Goal: Check status: Check status

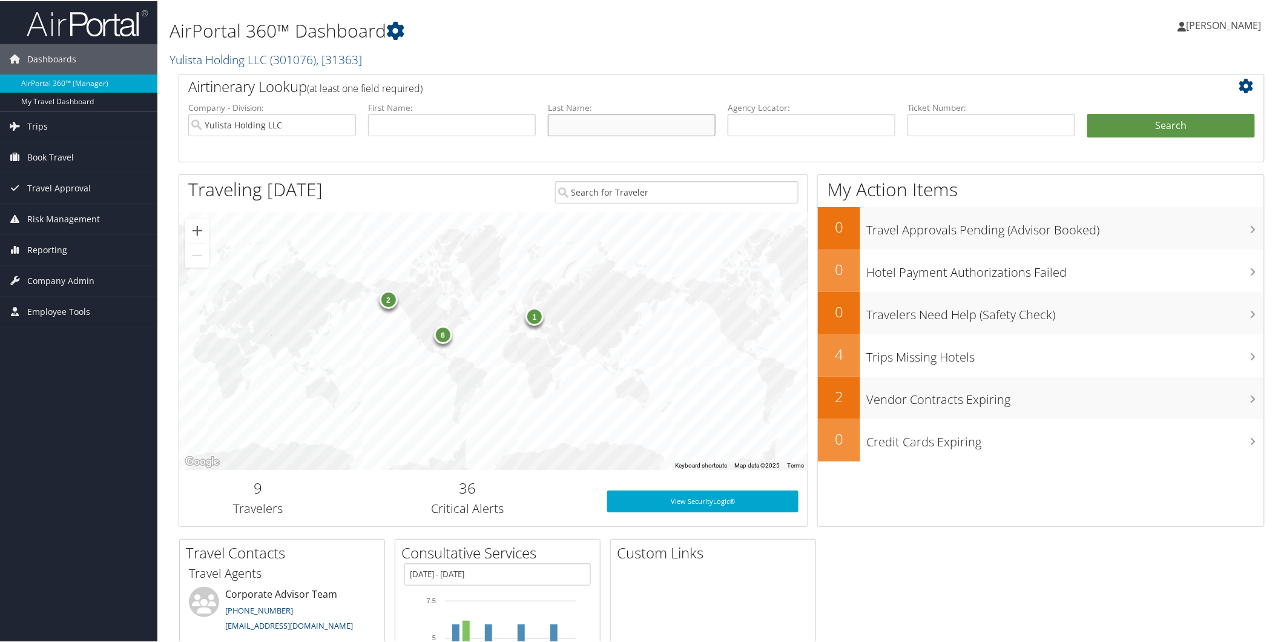
click at [598, 126] on input "text" at bounding box center [632, 124] width 168 height 22
type input "[PERSON_NAME]"
click at [1088, 113] on button "Search" at bounding box center [1172, 125] width 168 height 24
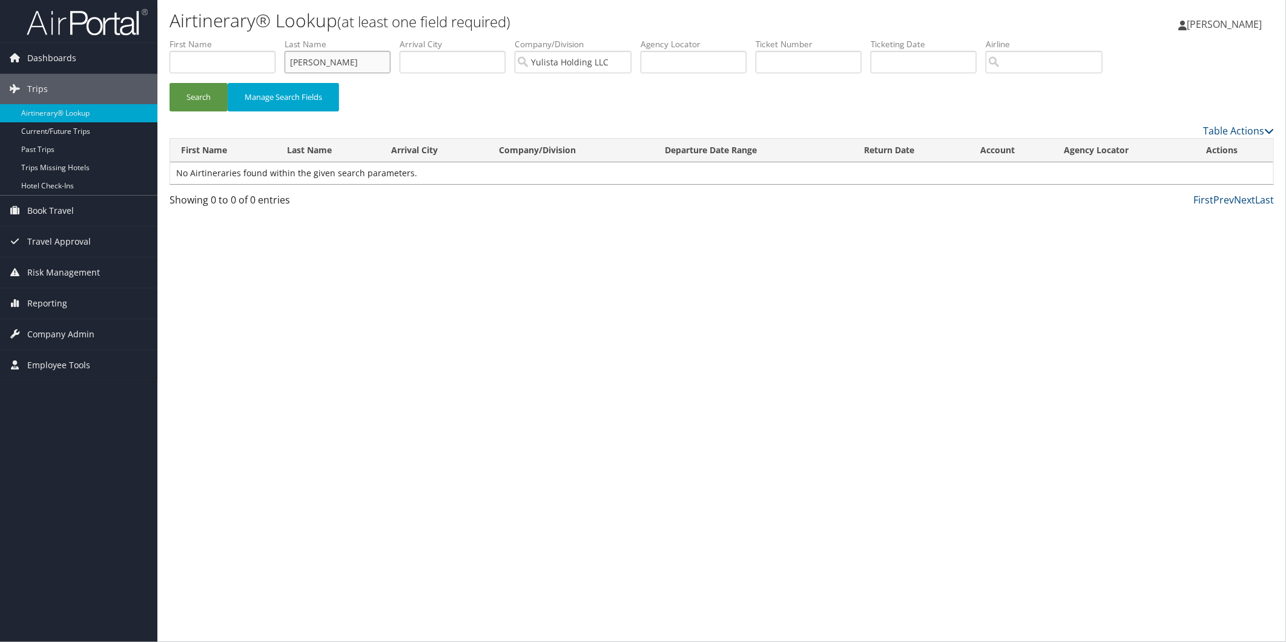
click at [336, 55] on input "[PERSON_NAME]" at bounding box center [338, 62] width 106 height 22
click at [335, 62] on input "[PERSON_NAME]" at bounding box center [338, 62] width 106 height 22
drag, startPoint x: 334, startPoint y: 62, endPoint x: 224, endPoint y: 63, distance: 109.6
click at [224, 38] on ul "First Name Last Name hoffman Departure City Arrival City Company/Division Yulis…" at bounding box center [722, 38] width 1105 height 0
click at [224, 63] on input "text" at bounding box center [223, 62] width 106 height 22
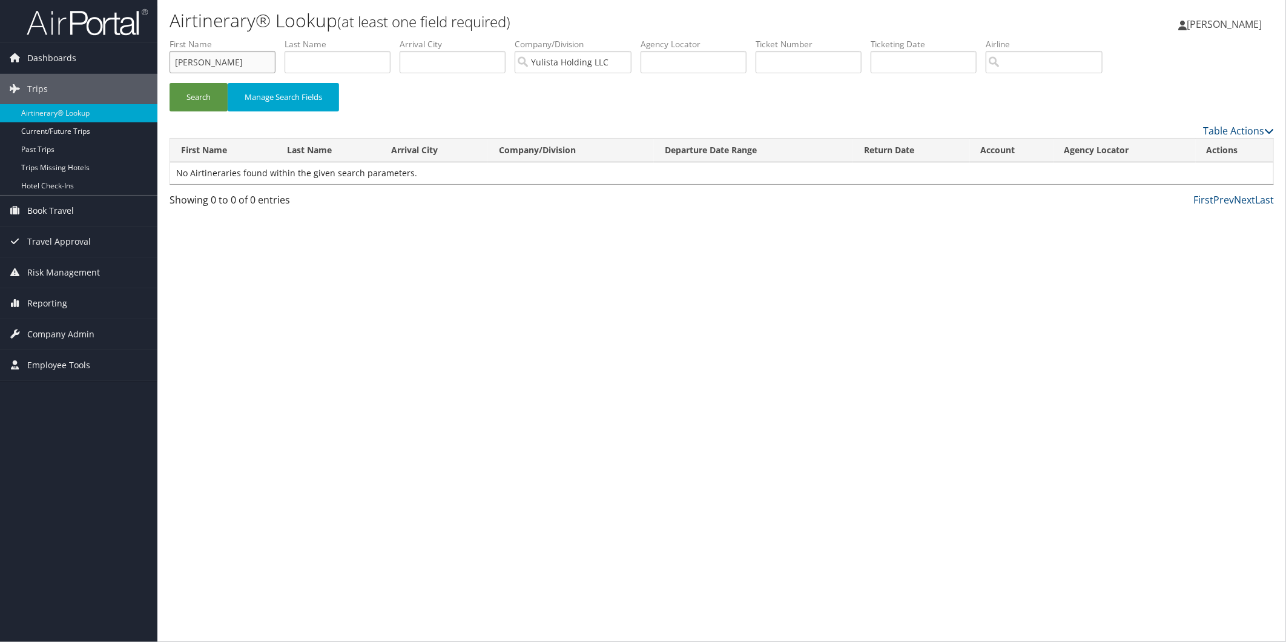
type input "jason"
click at [170, 83] on button "Search" at bounding box center [199, 97] width 58 height 28
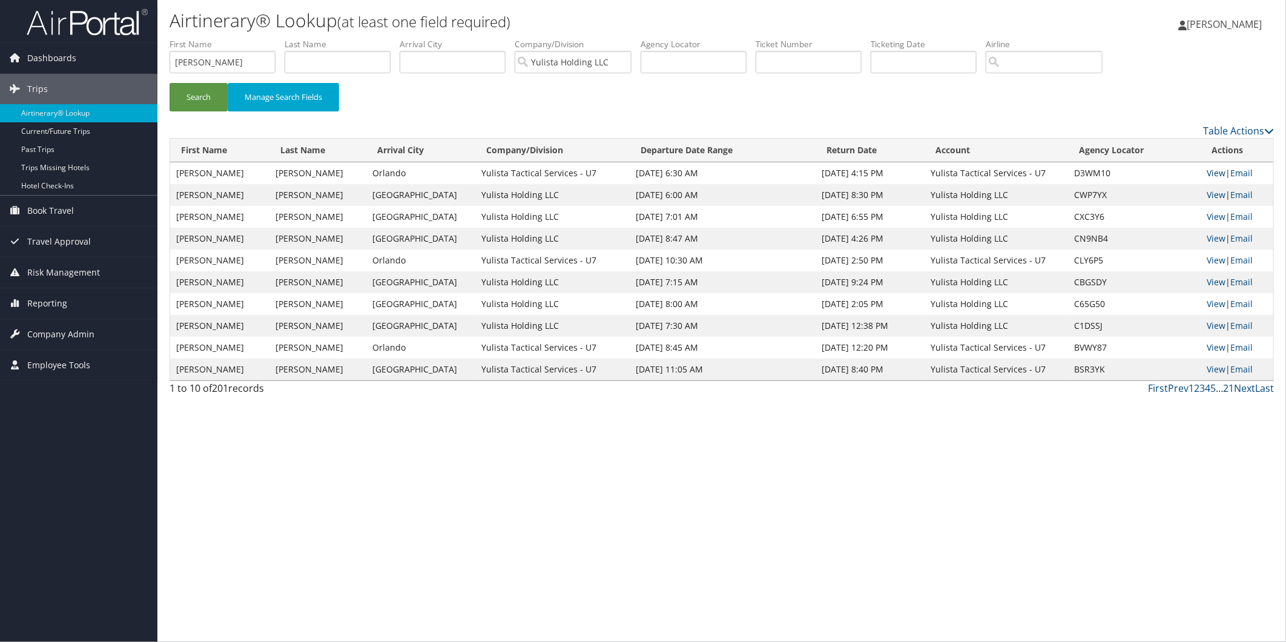
click at [1216, 171] on link "View" at bounding box center [1216, 173] width 19 height 12
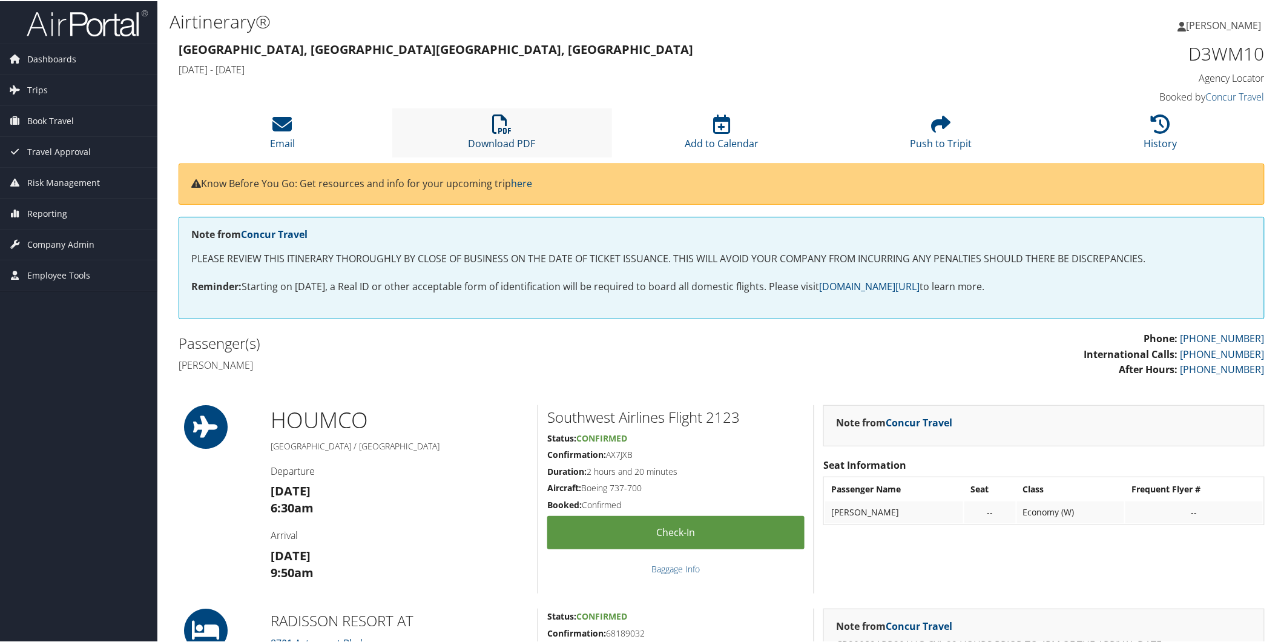
click at [493, 137] on link "Download PDF" at bounding box center [502, 134] width 67 height 29
